Goal: Ask a question

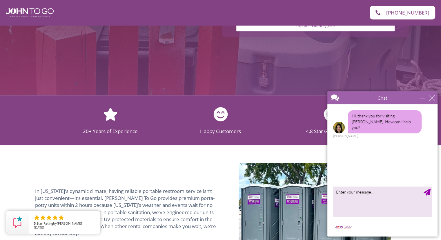
scroll to position [348, 0]
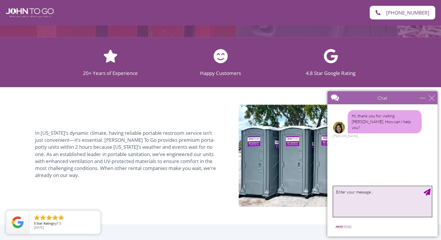
click at [367, 193] on textarea "type your message" at bounding box center [382, 201] width 99 height 30
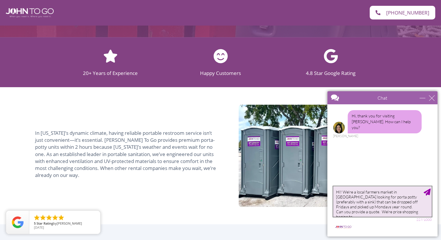
scroll to position [2, 0]
type textarea "HI! We're a local farmers market in [GEOGRAPHIC_DATA] looking for porta potty (…"
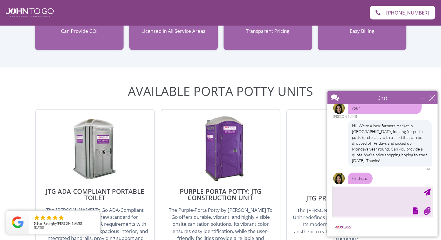
scroll to position [44, 0]
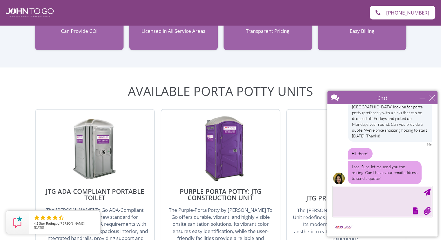
click at [359, 191] on textarea "type your message" at bounding box center [382, 201] width 99 height 30
type textarea "C"
type textarea "[EMAIL_ADDRESS][DOMAIN_NAME]"
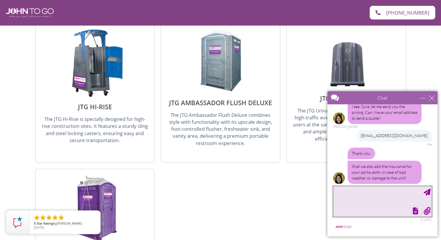
scroll to position [888, 0]
click at [377, 191] on textarea "Sure. We're working wtih a few other companies and want to compare apples to ap…" at bounding box center [382, 201] width 99 height 30
click at [406, 198] on textarea "Sure. We're working with a few other companies and want to compare apples to ap…" at bounding box center [382, 201] width 99 height 30
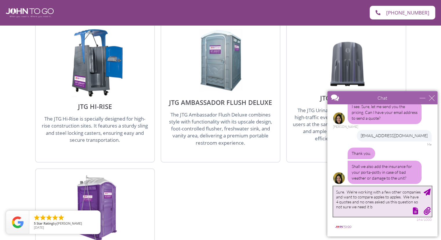
type textarea "Sure. We're working with a few other companies and want to compare apples to ap…"
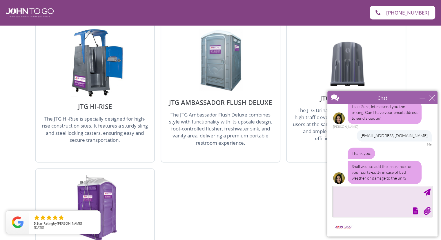
scroll to position [145, 0]
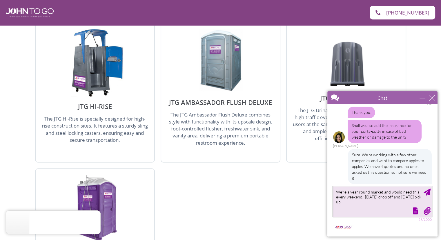
type textarea "We're a year round market and would need this every weekend. [DATE] drop off an…"
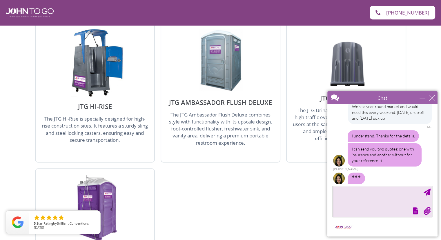
scroll to position [212, 0]
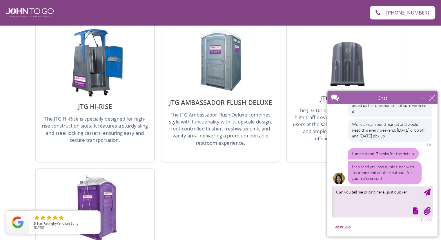
type textarea "Can you tell me pricing here...just quicker"
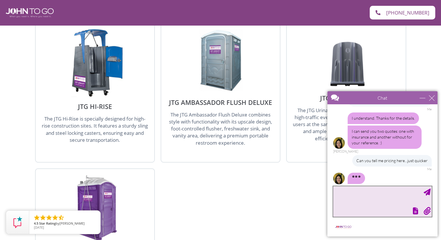
scroll to position [259, 0]
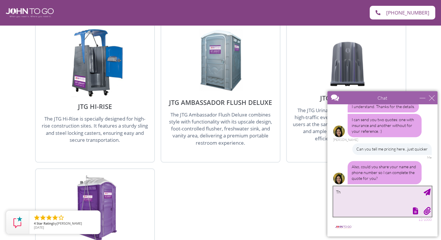
type textarea "T"
type textarea "Please give quote here"
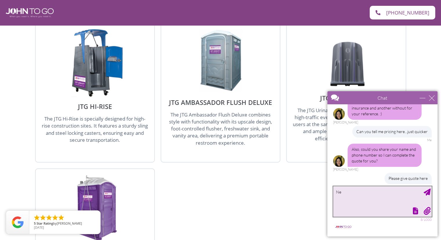
type textarea "N"
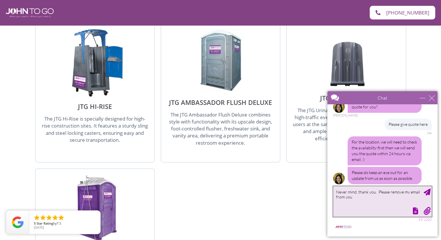
scroll to position [343, 0]
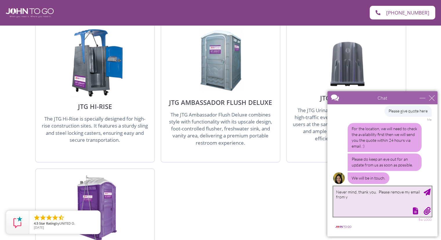
type textarea "Never mind, thank you. Please remove my email from"
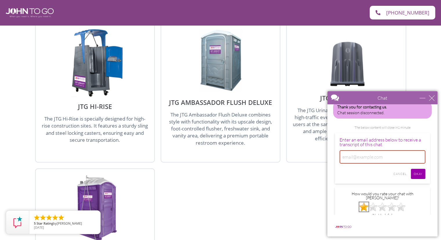
click at [364, 202] on img at bounding box center [363, 206] width 9 height 9
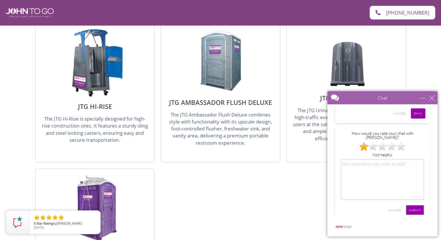
click at [414, 205] on input "SUBMIT" at bounding box center [415, 210] width 18 height 10
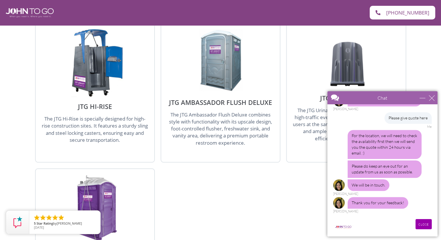
scroll to position [331, 0]
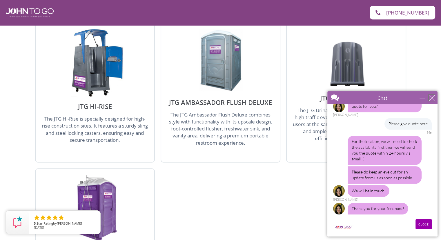
click at [430, 96] on div "close" at bounding box center [432, 98] width 6 height 6
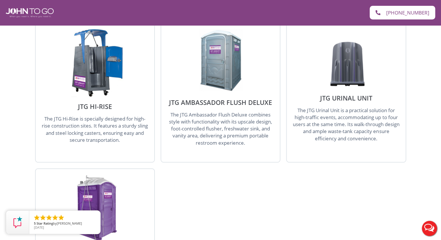
scroll to position [0, 0]
